Goal: Information Seeking & Learning: Learn about a topic

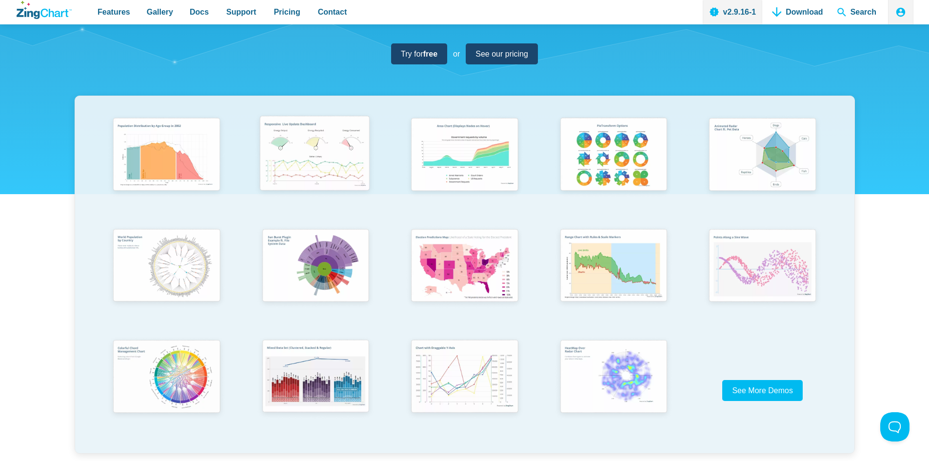
scroll to position [195, 0]
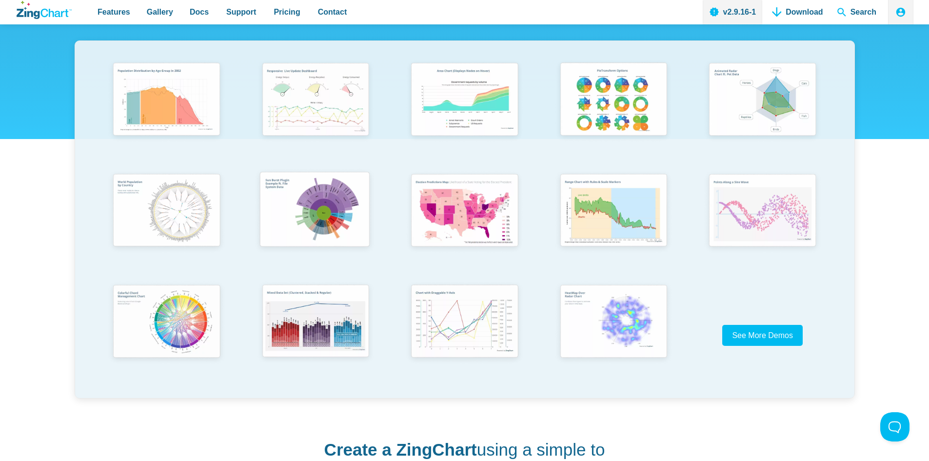
click at [325, 229] on img "App Content" at bounding box center [314, 210] width 123 height 87
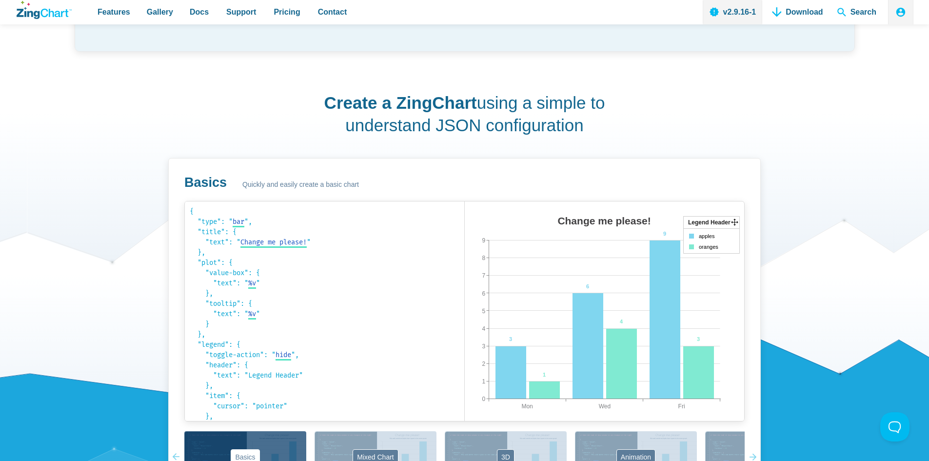
scroll to position [634, 0]
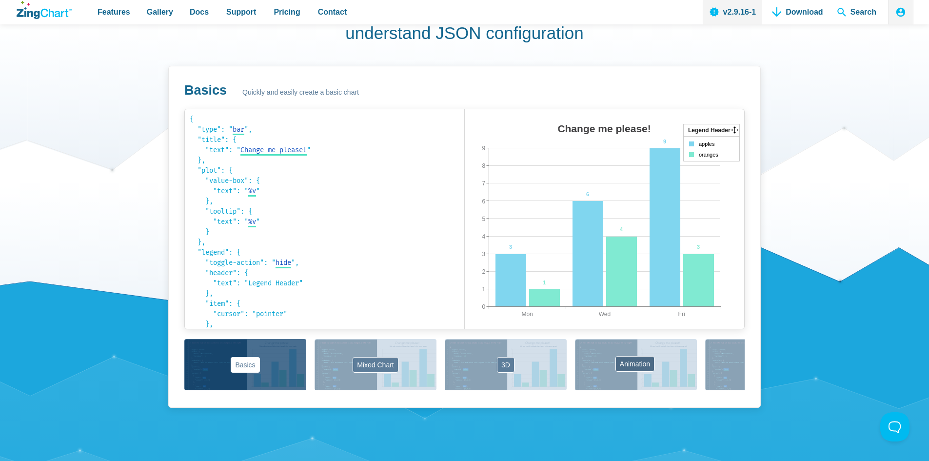
click at [618, 361] on button "Animation" at bounding box center [636, 364] width 122 height 51
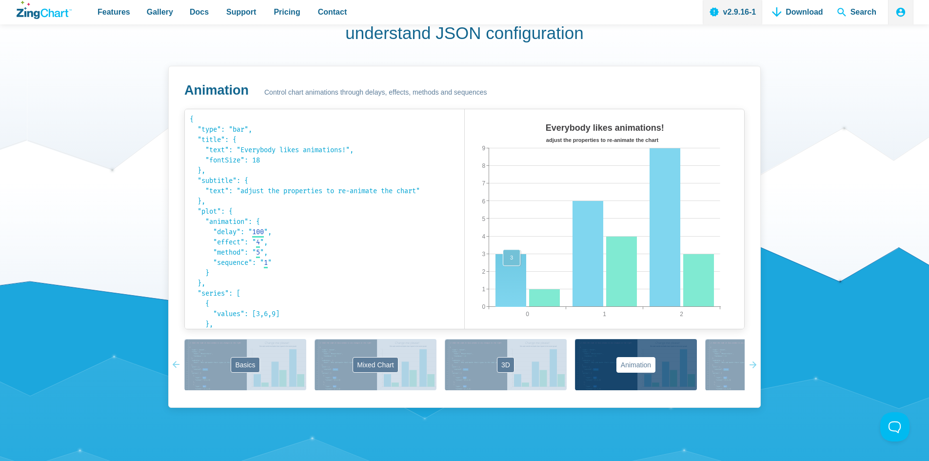
click at [465, 338] on area "App Content" at bounding box center [465, 338] width 0 height 0
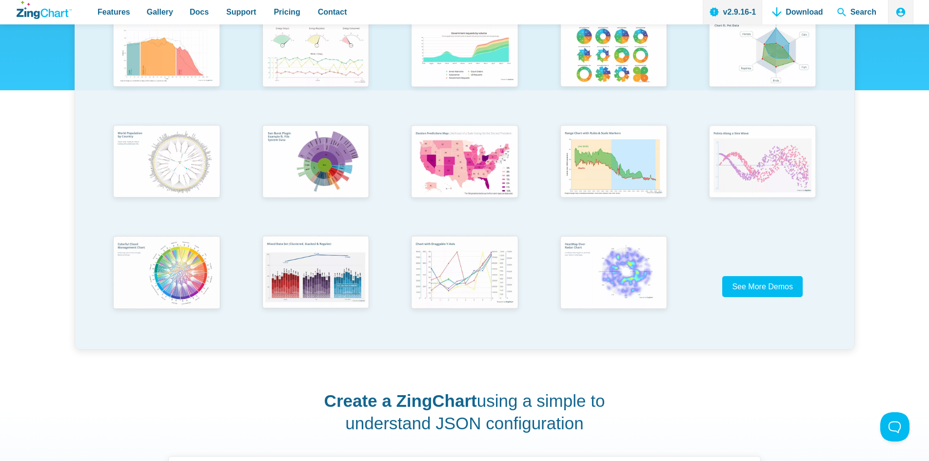
scroll to position [49, 0]
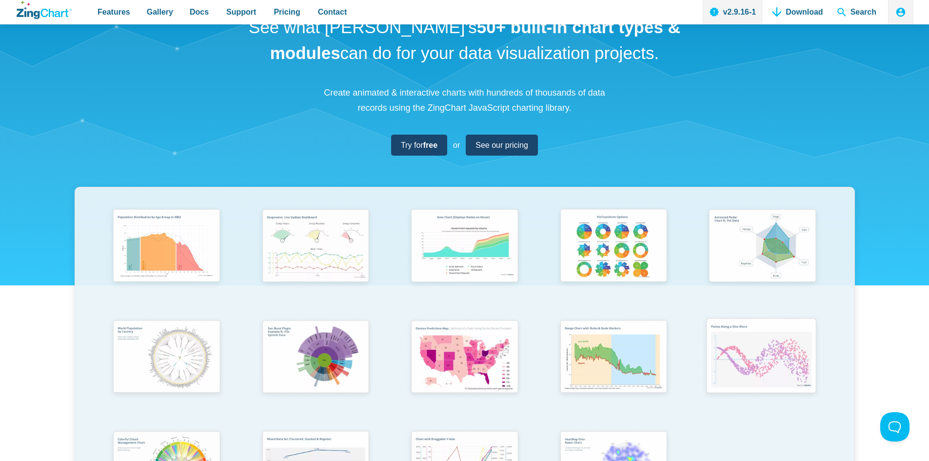
click at [771, 358] on img "App Content" at bounding box center [761, 357] width 123 height 88
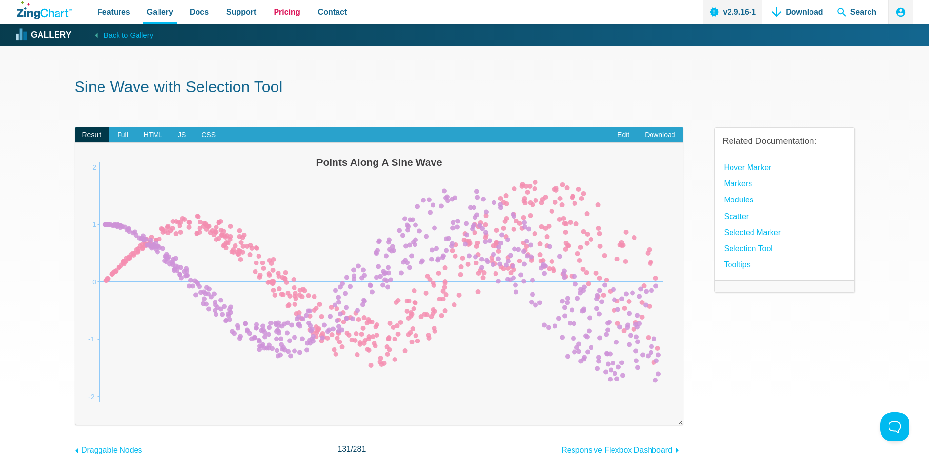
click at [275, 7] on span "Pricing" at bounding box center [287, 11] width 26 height 13
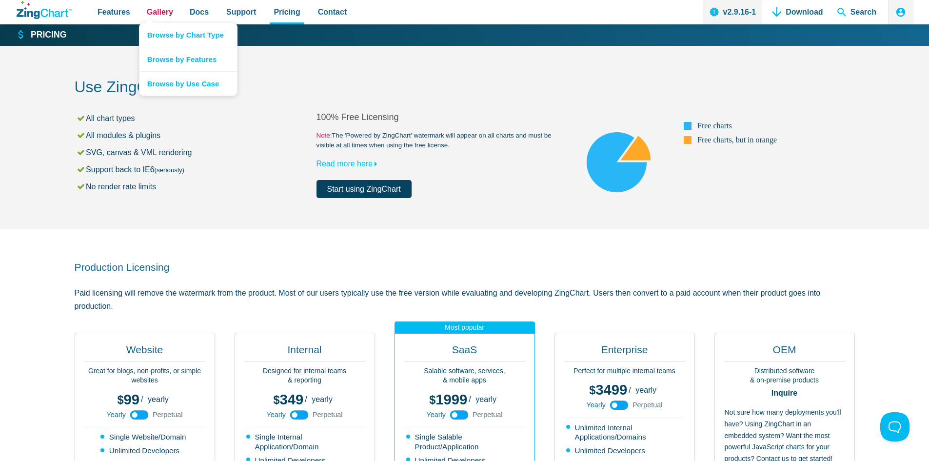
click at [157, 13] on span "Gallery" at bounding box center [160, 11] width 26 height 13
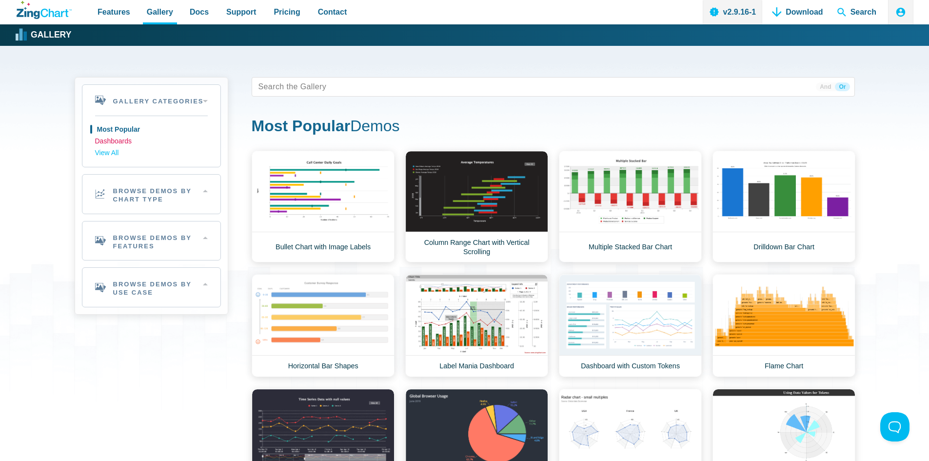
click at [120, 142] on link "Dashboards" at bounding box center [151, 142] width 113 height 12
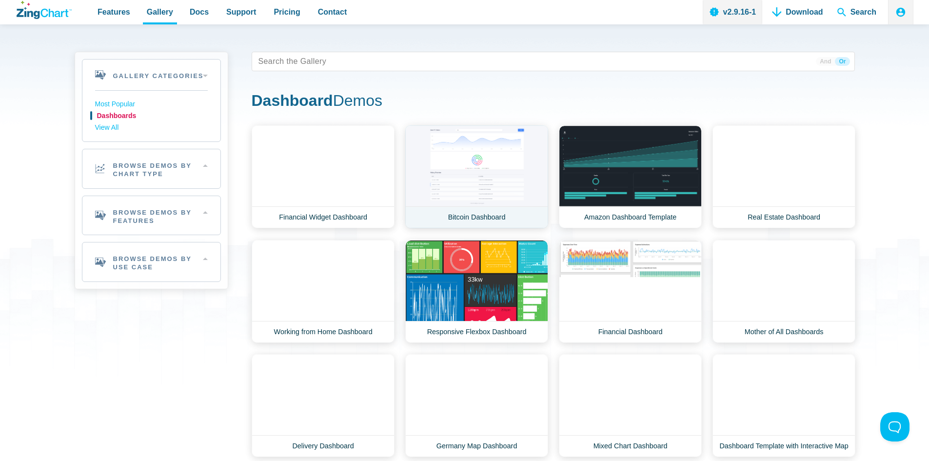
scroll to position [49, 0]
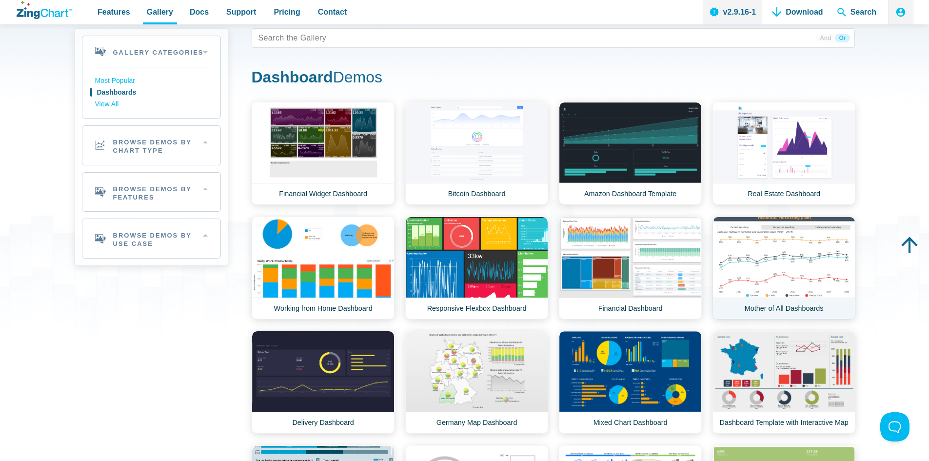
click at [763, 230] on link "Mother of All Dashboards" at bounding box center [783, 267] width 143 height 103
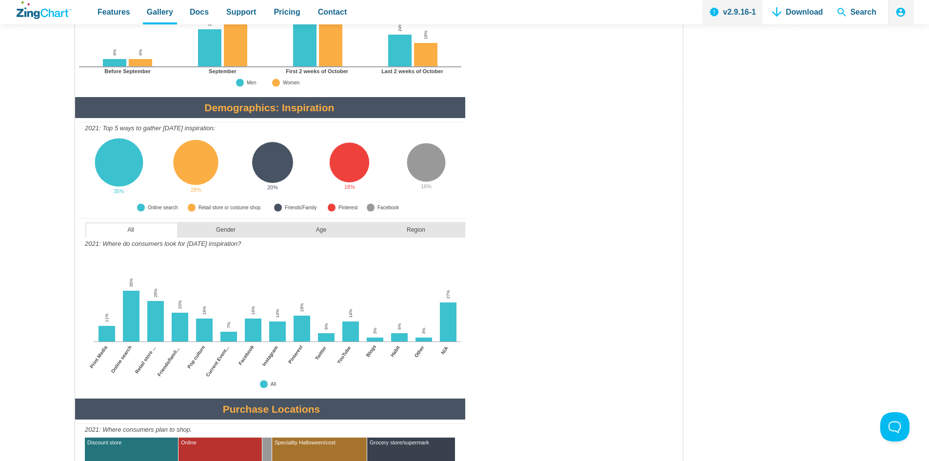
scroll to position [1121, 0]
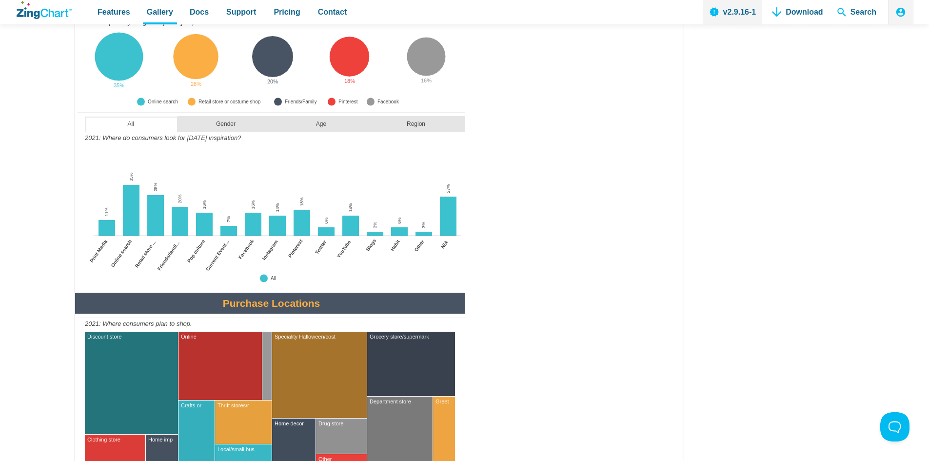
scroll to position [1219, 0]
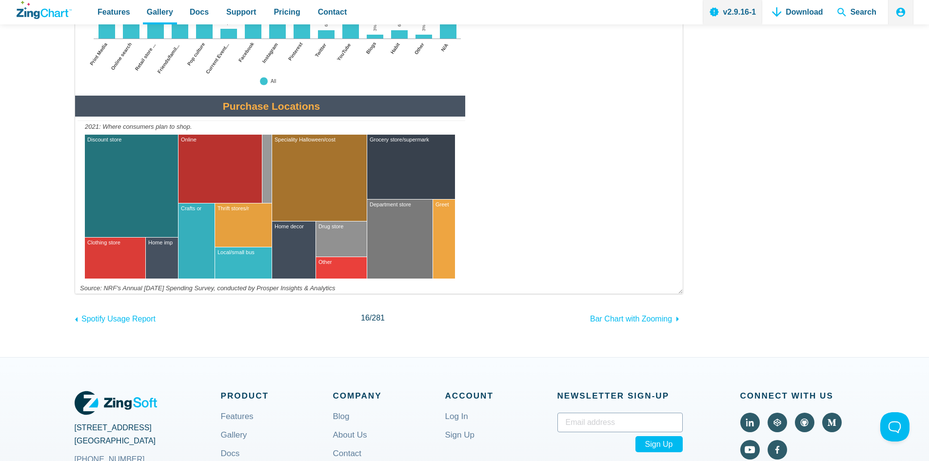
scroll to position [1414, 0]
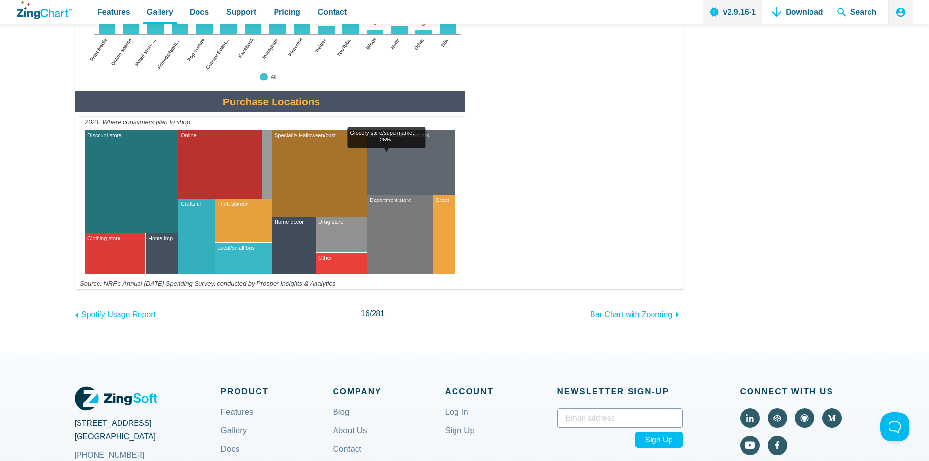
click at [75, 289] on area "Grocery store/supermarket<br>25%" at bounding box center [75, 289] width 0 height 0
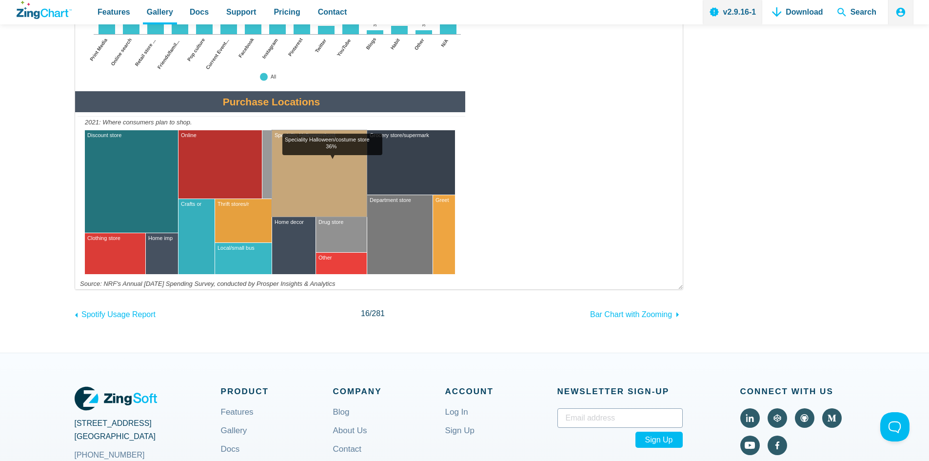
click at [75, 289] on area "Speciality Halloween/costume store<br>36%" at bounding box center [75, 289] width 0 height 0
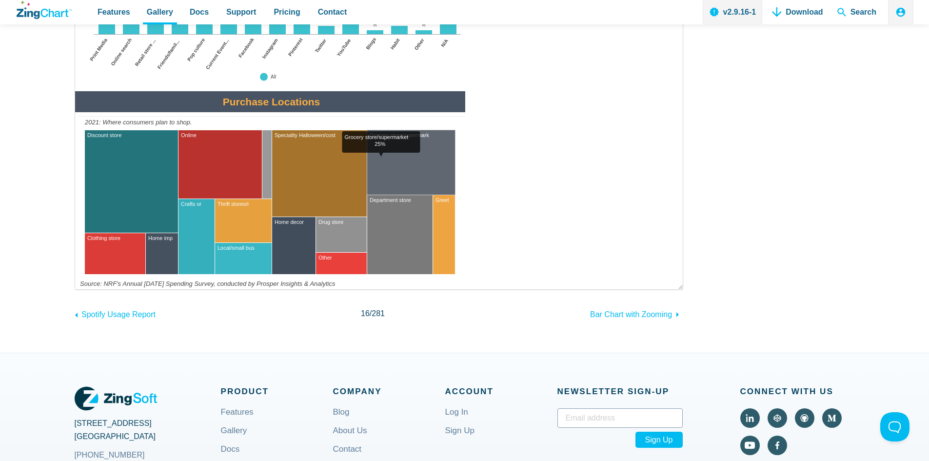
click at [75, 289] on area "Grocery store/supermarket<br>25%" at bounding box center [75, 289] width 0 height 0
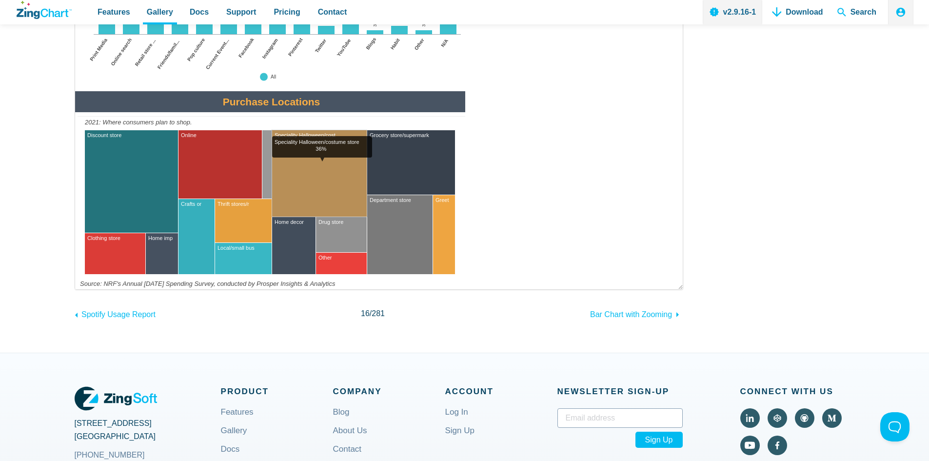
click at [75, 289] on area "Speciality Halloween/costume store<br>36%" at bounding box center [75, 289] width 0 height 0
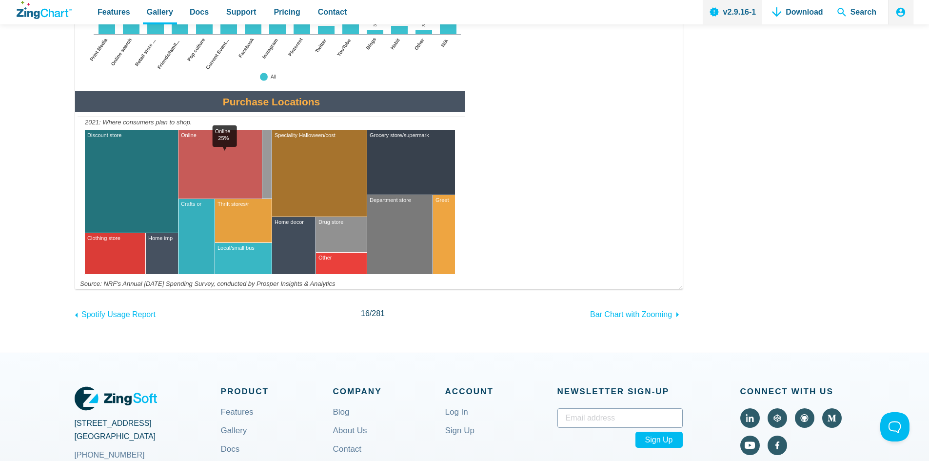
click at [75, 289] on area "Online<br>25%" at bounding box center [75, 289] width 0 height 0
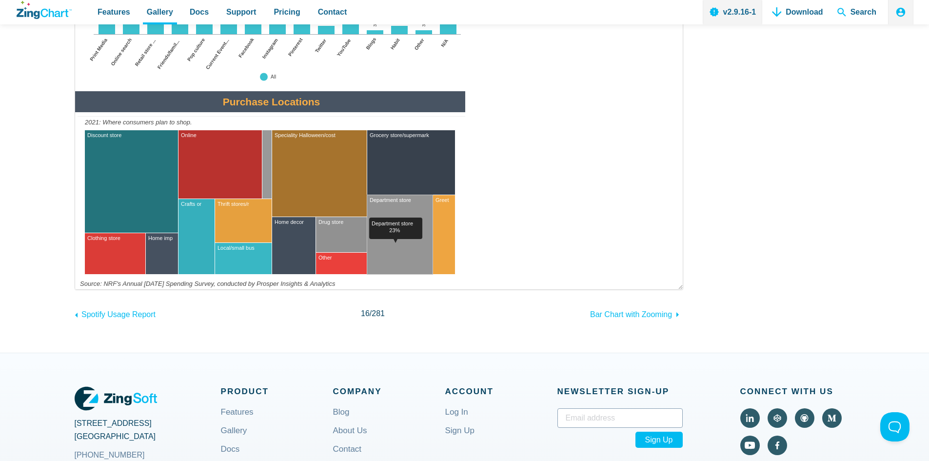
click at [75, 289] on area "Department store<br>23%" at bounding box center [75, 289] width 0 height 0
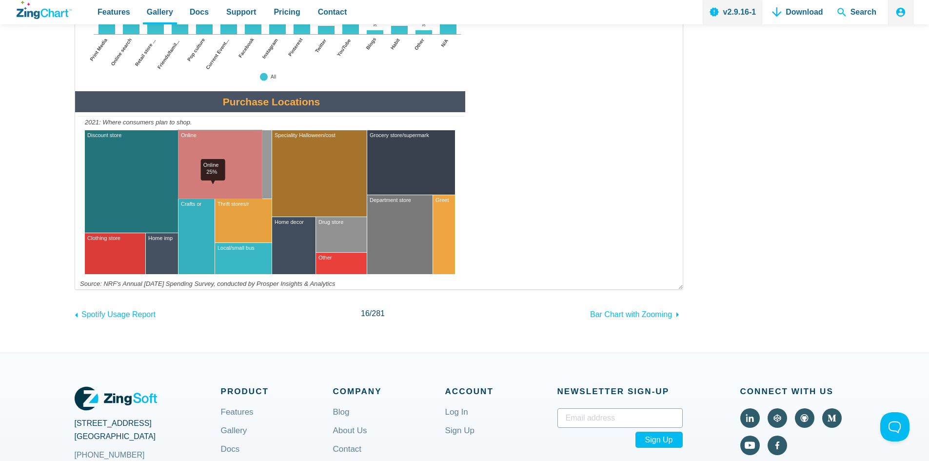
click at [75, 289] on area "Online<br>25%" at bounding box center [75, 289] width 0 height 0
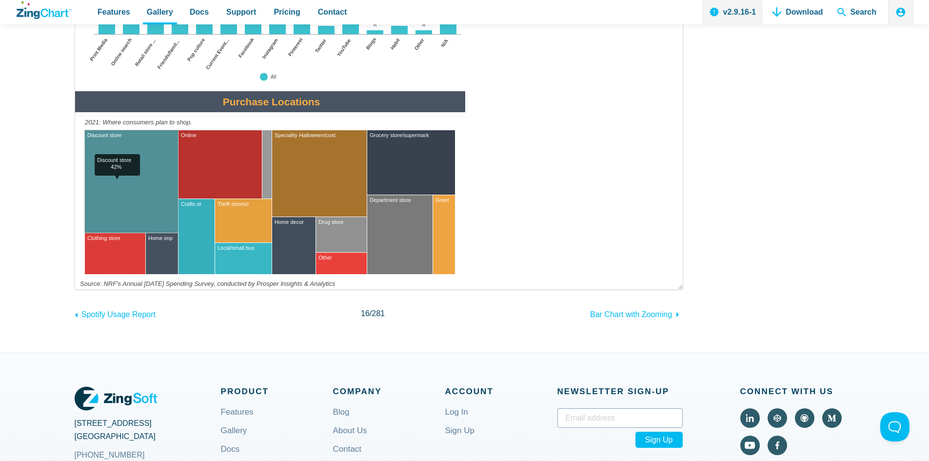
click at [75, 289] on area "Discount store<br>42%" at bounding box center [75, 289] width 0 height 0
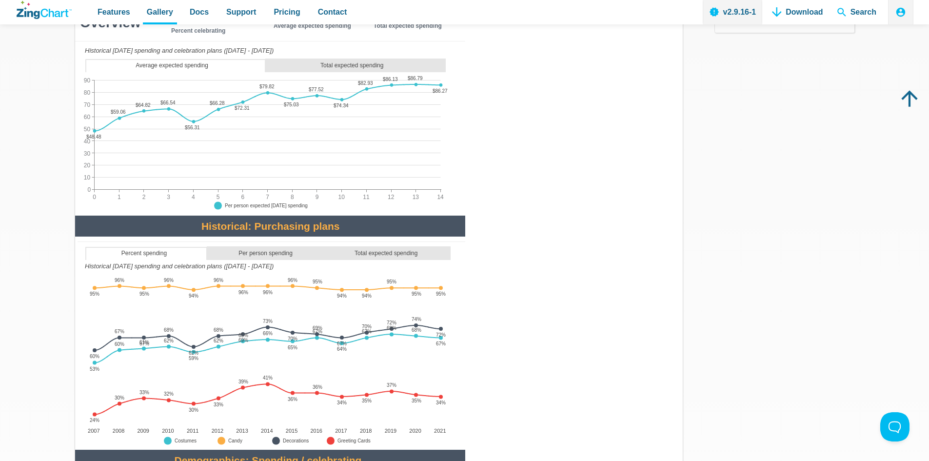
scroll to position [0, 0]
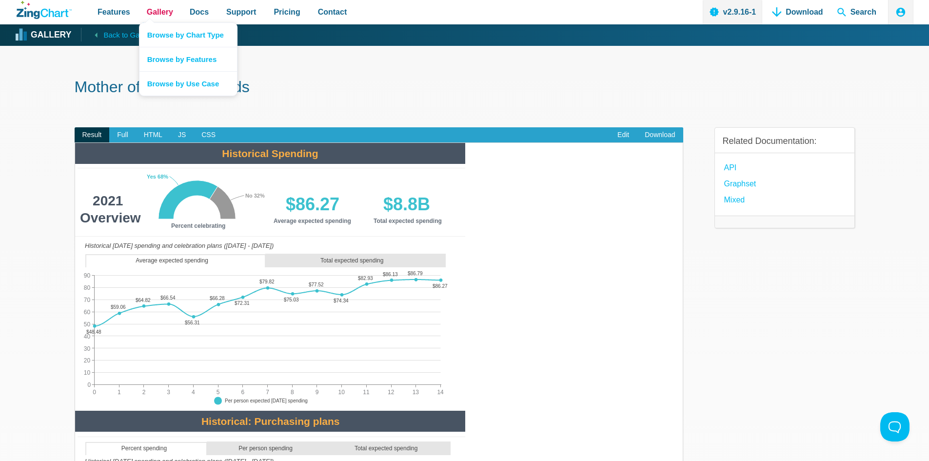
click at [153, 14] on span "Gallery" at bounding box center [160, 11] width 26 height 13
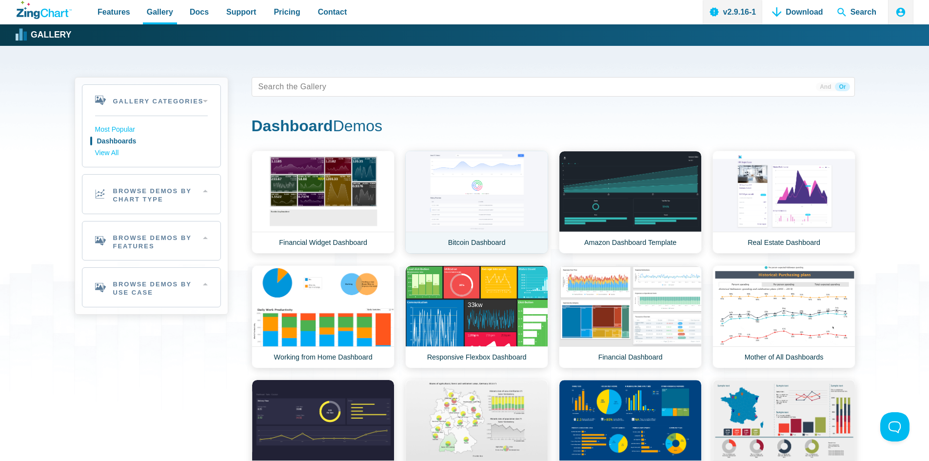
click at [479, 220] on link "Bitcoin Dashboard" at bounding box center [476, 202] width 143 height 103
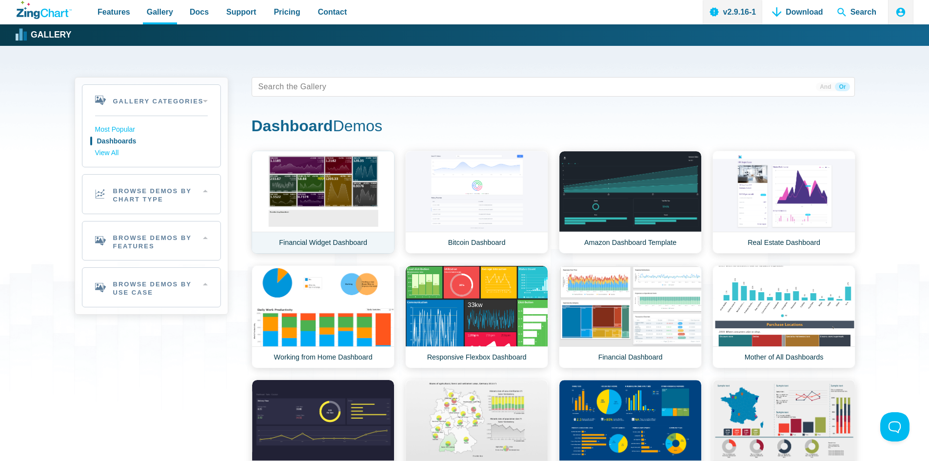
click at [296, 171] on link "Financial Widget Dashboard" at bounding box center [323, 202] width 143 height 103
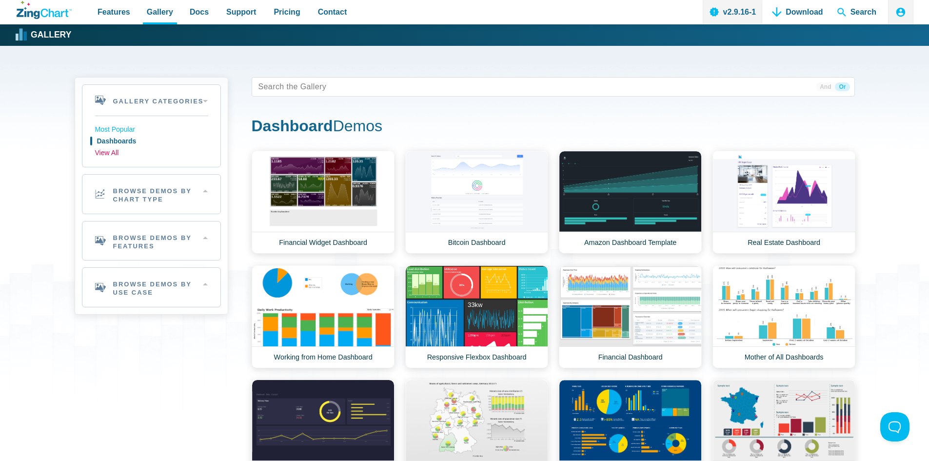
click at [107, 154] on link "View All" at bounding box center [151, 153] width 113 height 12
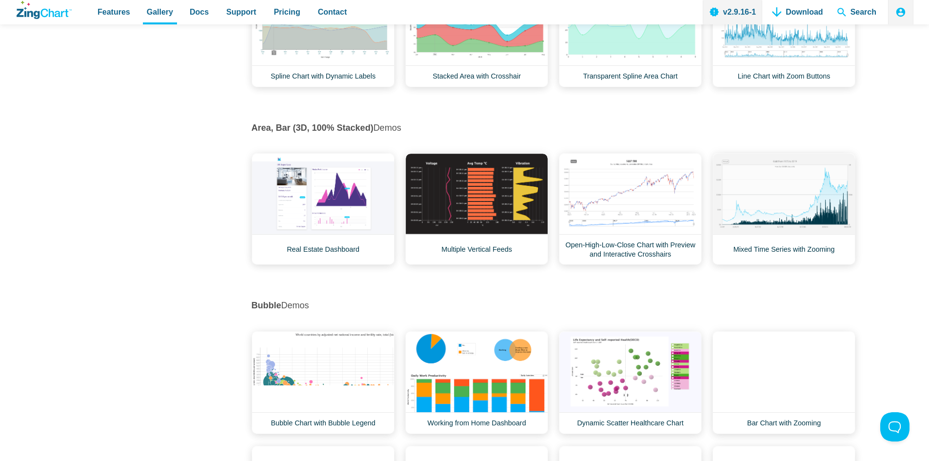
scroll to position [731, 0]
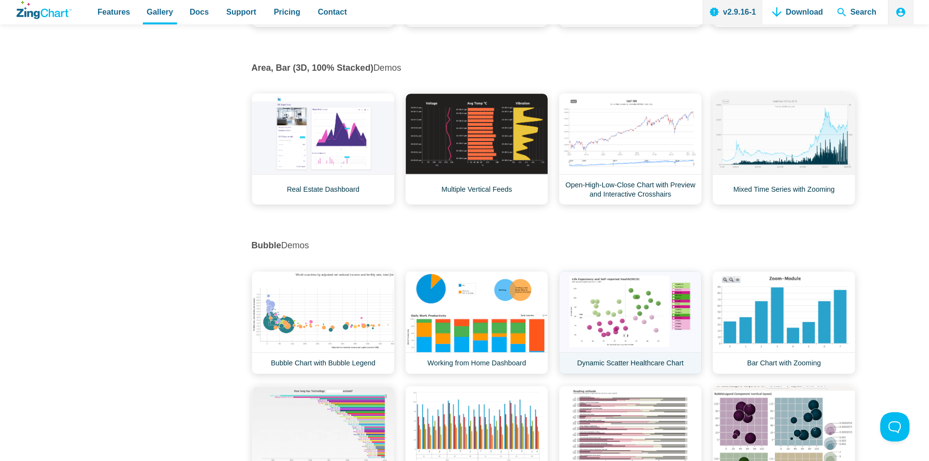
click at [615, 308] on link "Dynamic Scatter Healthcare Chart" at bounding box center [630, 322] width 143 height 103
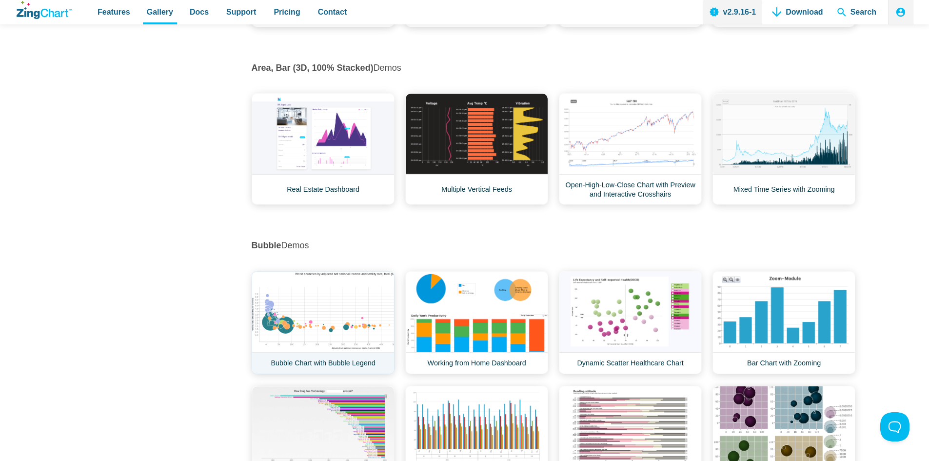
click at [319, 315] on link "Bubble Chart with Bubble Legend" at bounding box center [323, 322] width 143 height 103
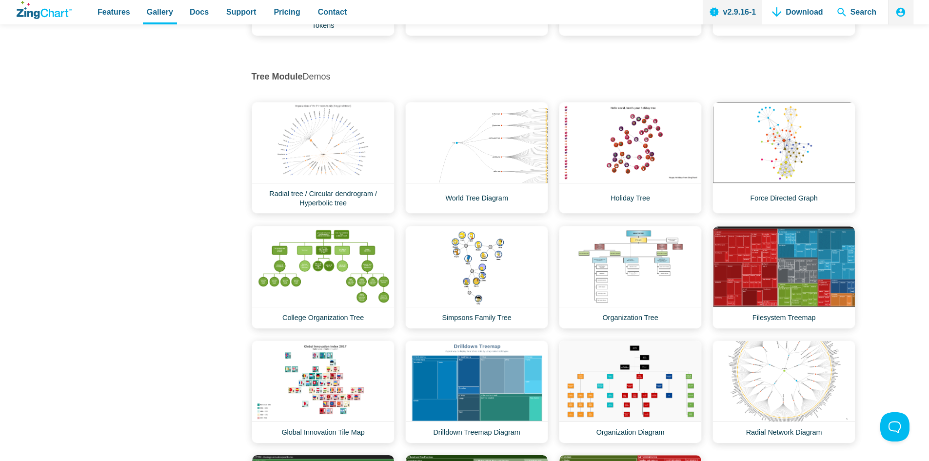
scroll to position [9555, 0]
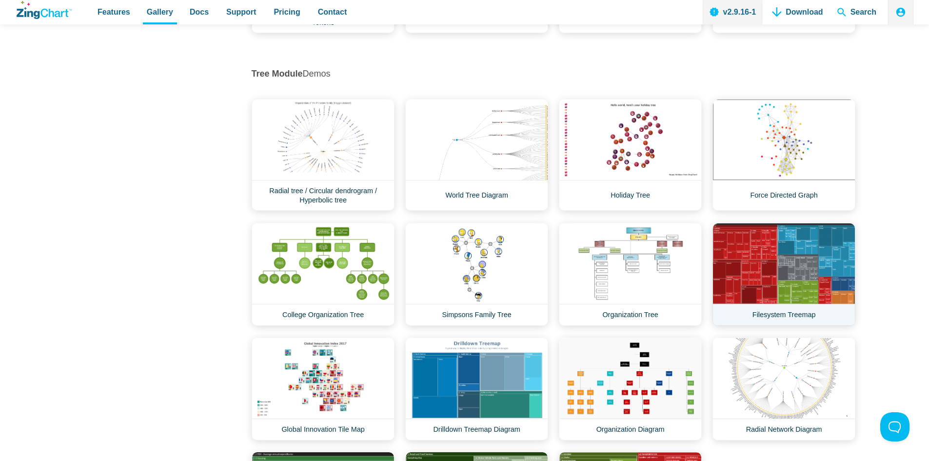
click at [779, 262] on link "Filesystem Treemap" at bounding box center [783, 274] width 143 height 103
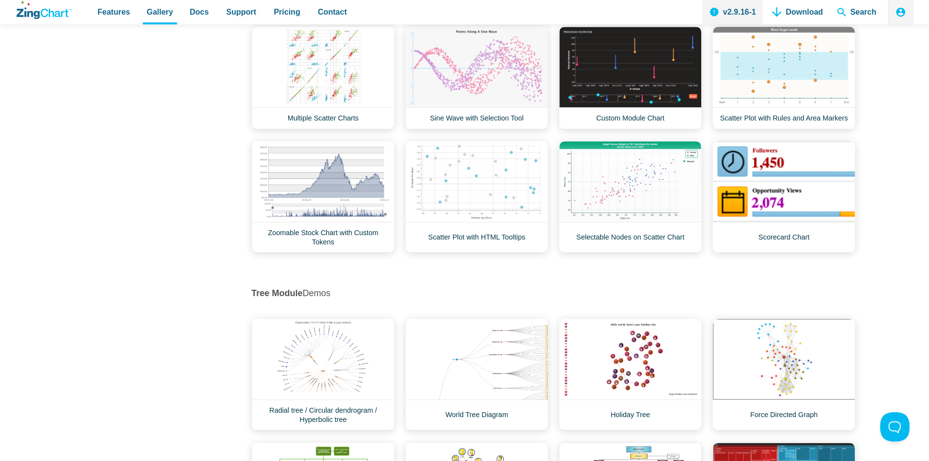
scroll to position [9312, 0]
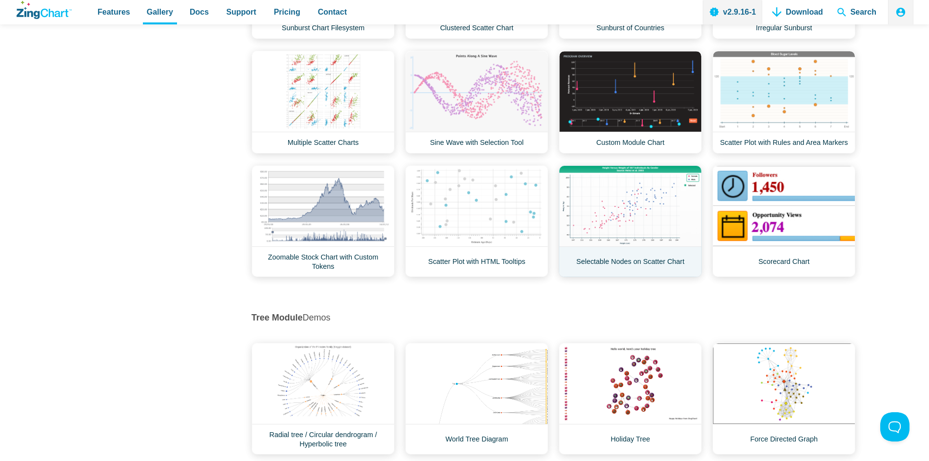
click at [636, 213] on link "Selectable Nodes on Scatter Chart" at bounding box center [630, 221] width 143 height 112
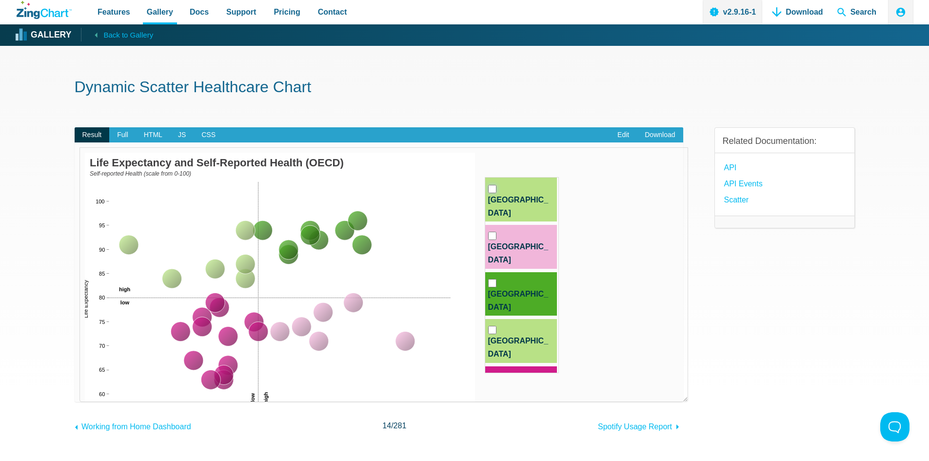
click at [493, 189] on input "Argentina" at bounding box center [492, 189] width 8 height 8
checkbox input "true"
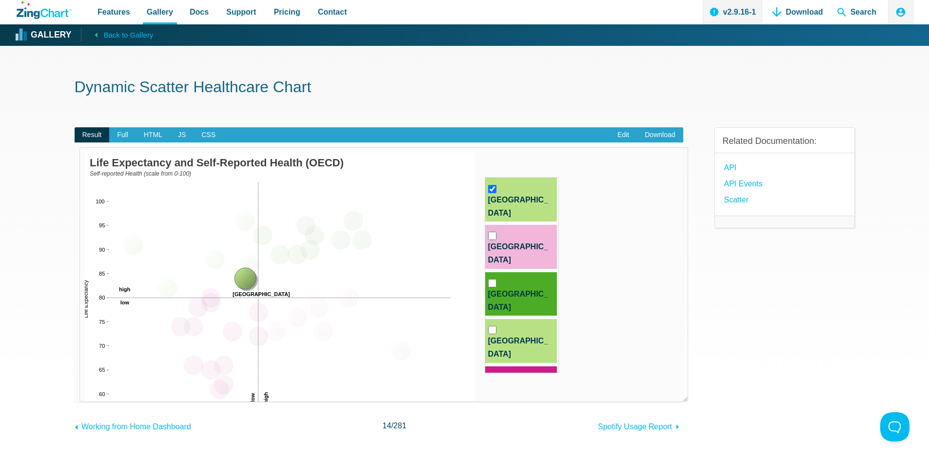
click at [493, 232] on input "Australia" at bounding box center [492, 236] width 8 height 8
checkbox input "true"
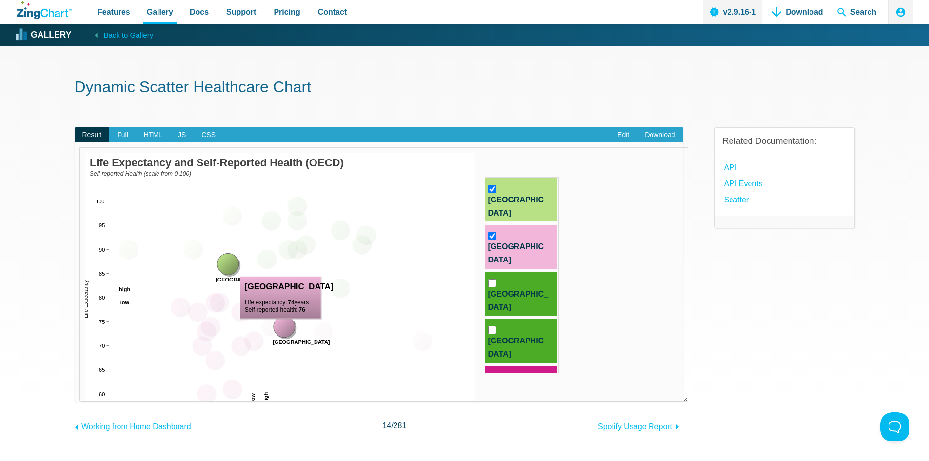
click at [85, 445] on area "App Content" at bounding box center [85, 445] width 0 height 0
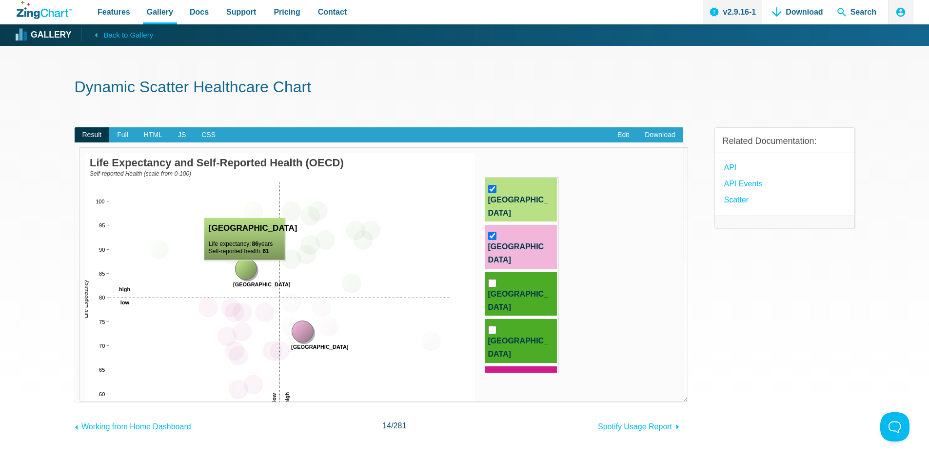
click at [85, 445] on area "App Content" at bounding box center [85, 445] width 0 height 0
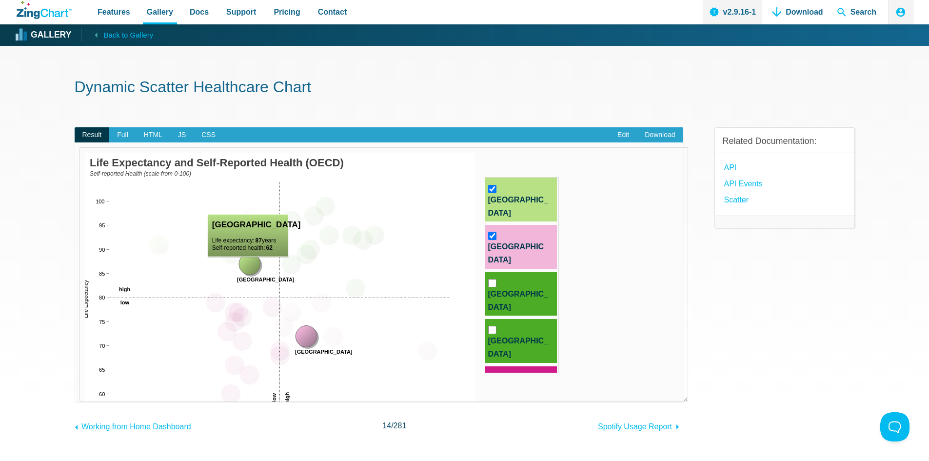
click at [85, 445] on area "App Content" at bounding box center [85, 445] width 0 height 0
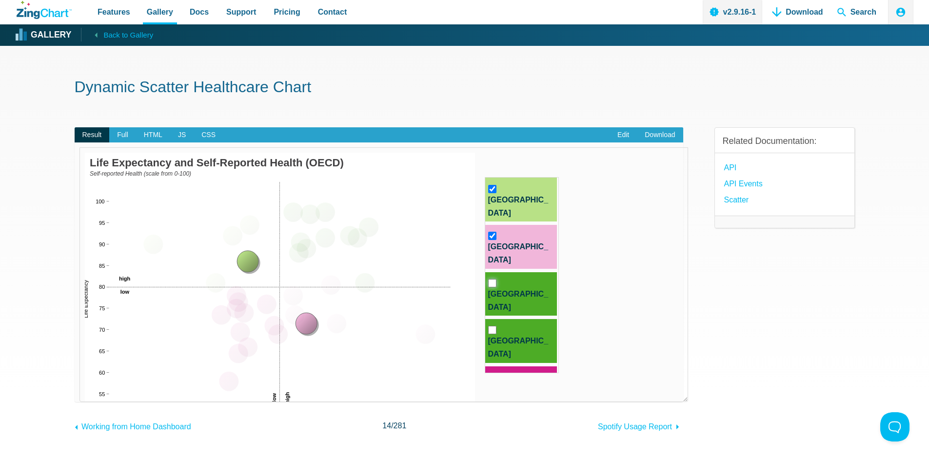
click at [490, 279] on input "Austria" at bounding box center [492, 283] width 8 height 8
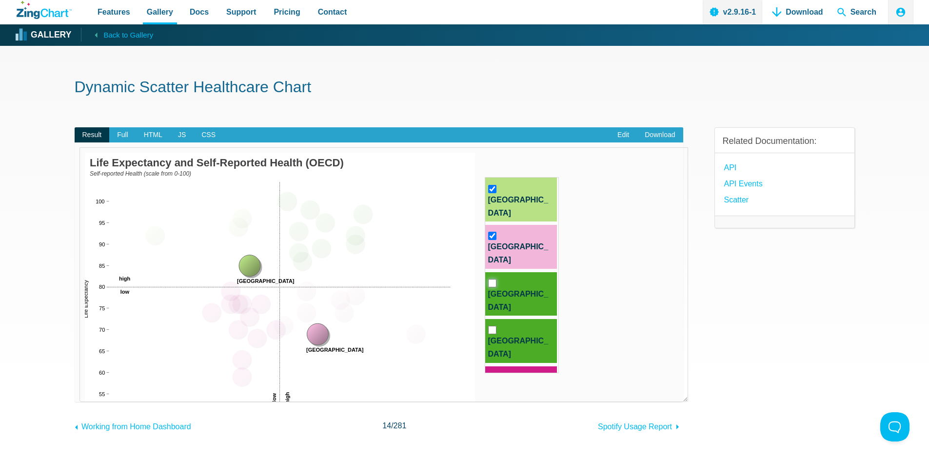
checkbox input "true"
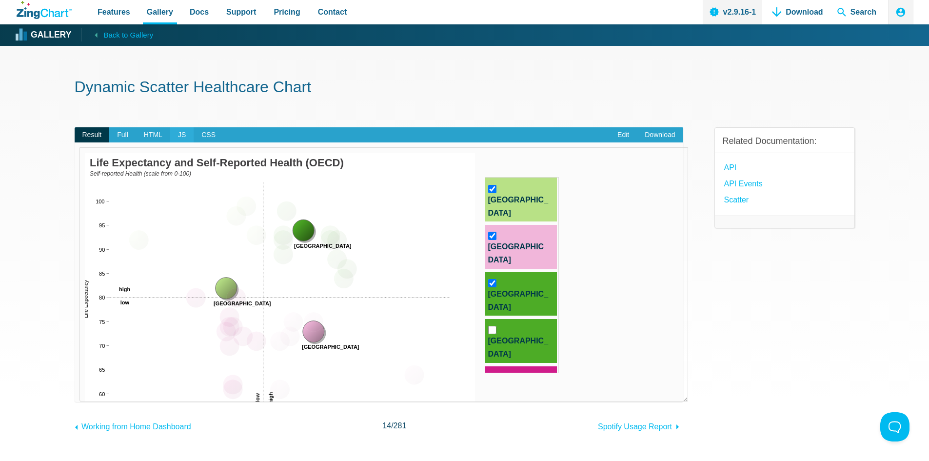
click at [179, 132] on span "JS" at bounding box center [181, 135] width 23 height 16
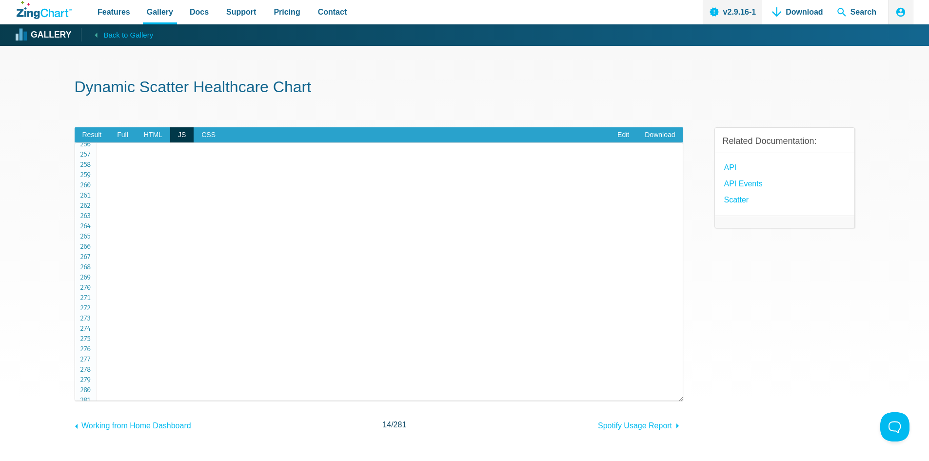
scroll to position [2726, 0]
click at [153, 132] on span "HTML" at bounding box center [153, 135] width 34 height 16
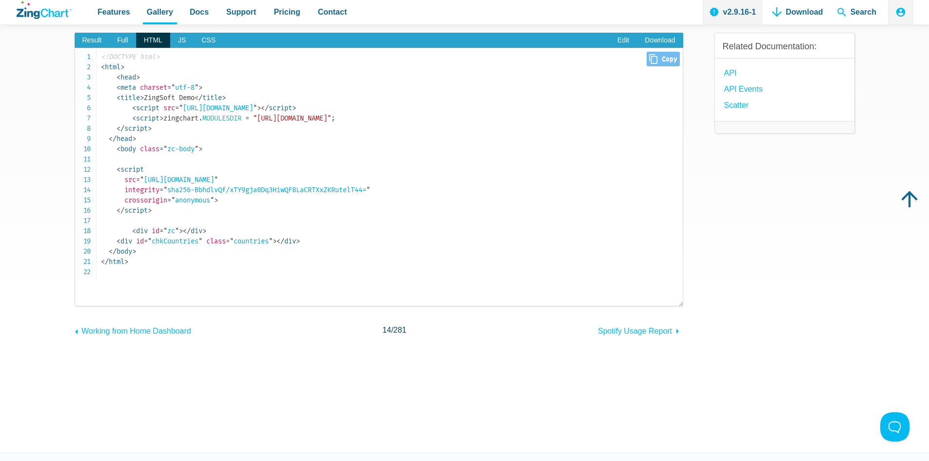
scroll to position [0, 0]
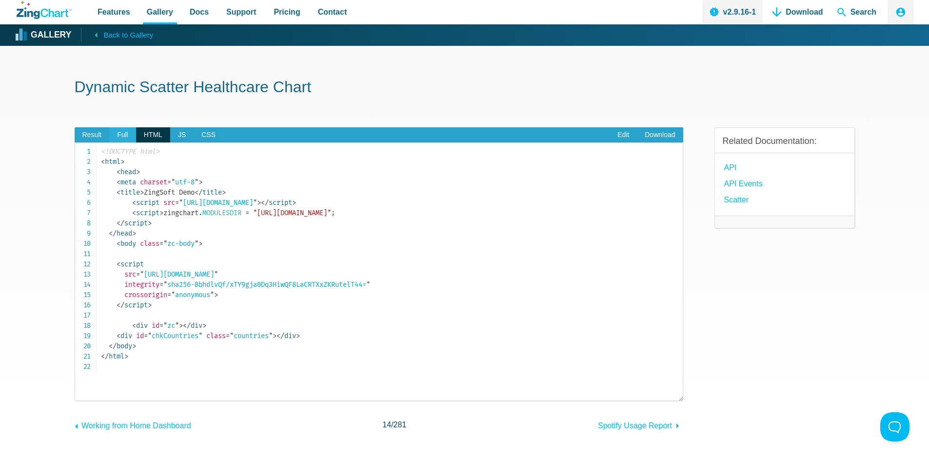
click at [126, 137] on span "Full" at bounding box center [122, 135] width 27 height 16
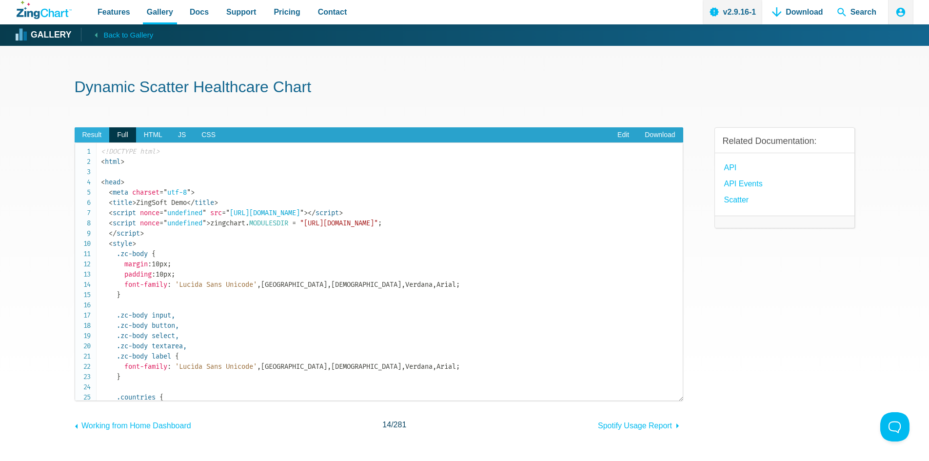
click at [92, 137] on span "Result" at bounding box center [92, 135] width 35 height 16
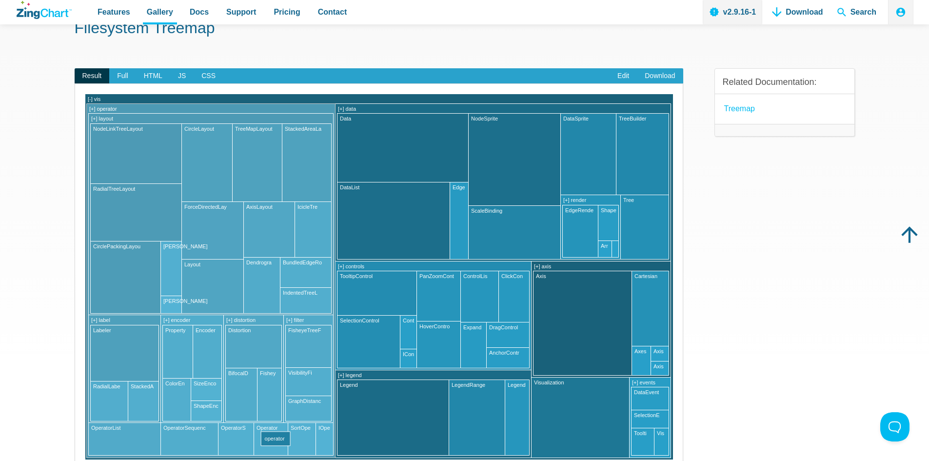
scroll to position [146, 0]
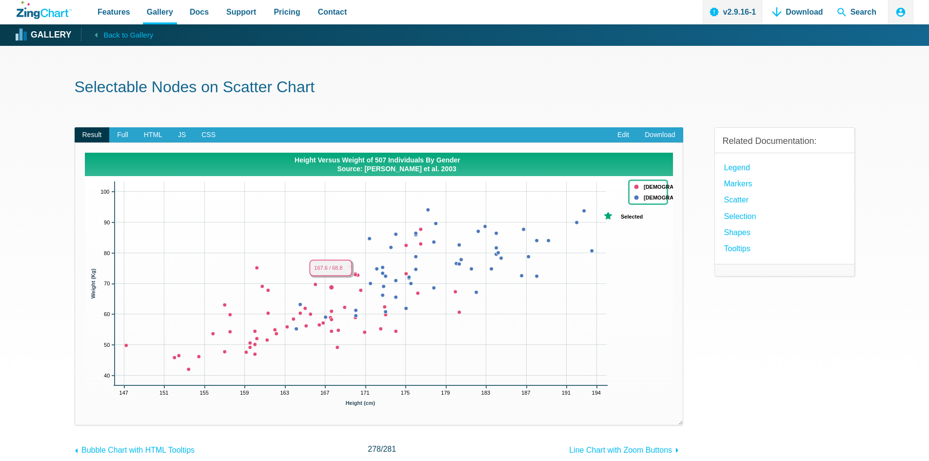
click at [85, 411] on area "App Content" at bounding box center [85, 411] width 0 height 0
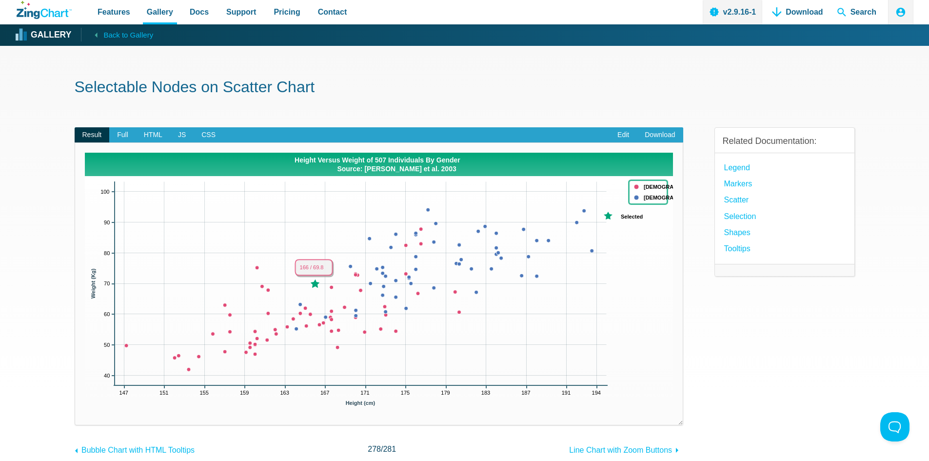
click at [85, 411] on area "App Content" at bounding box center [85, 411] width 0 height 0
click at [617, 134] on link "Edit" at bounding box center [622, 135] width 27 height 16
